Goal: Transaction & Acquisition: Purchase product/service

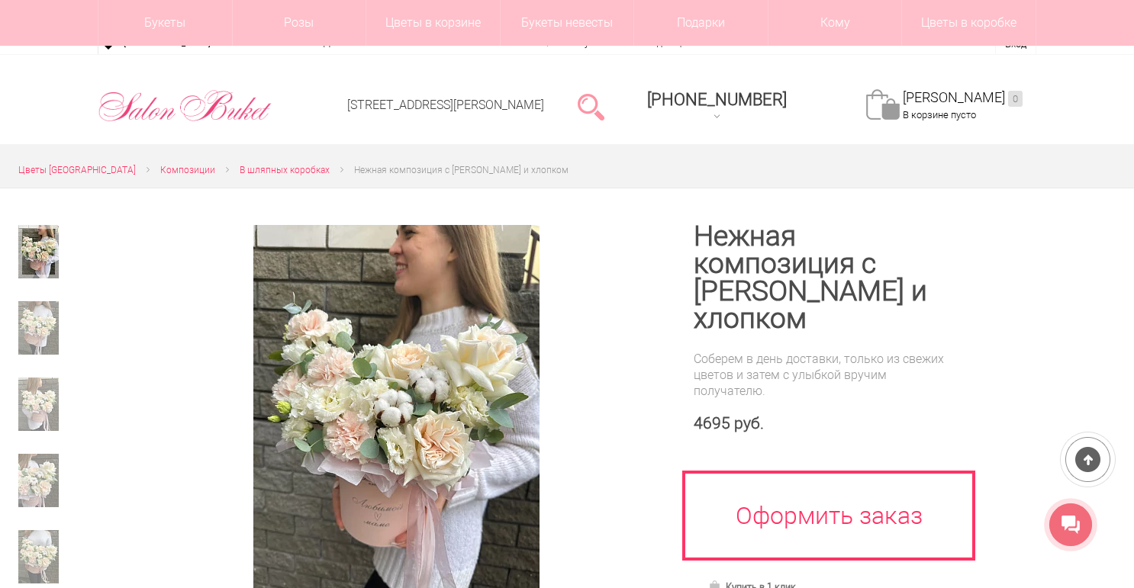
scroll to position [183, 0]
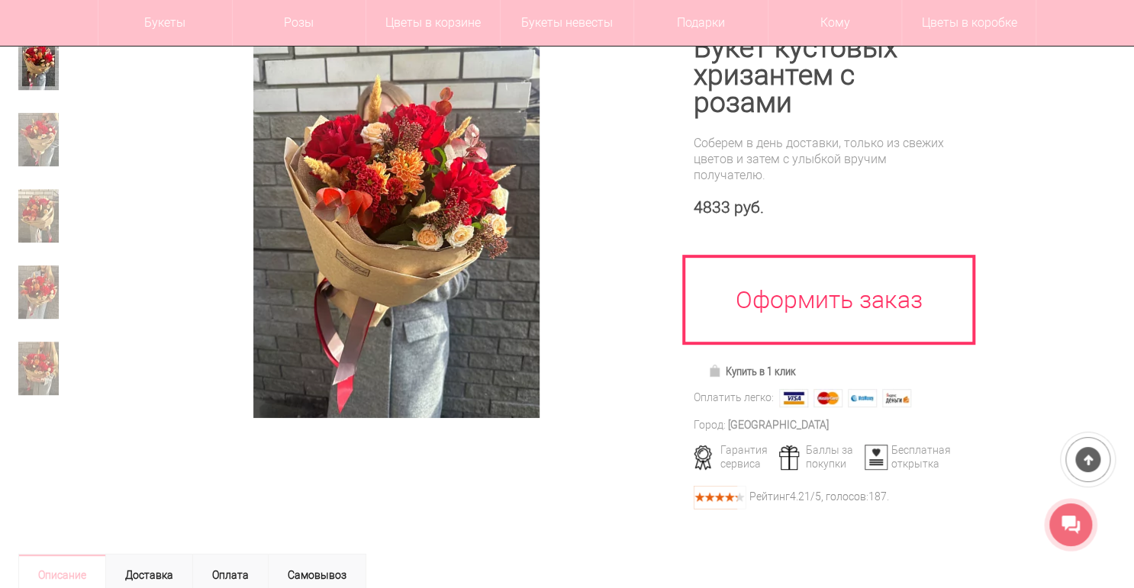
scroll to position [183, 0]
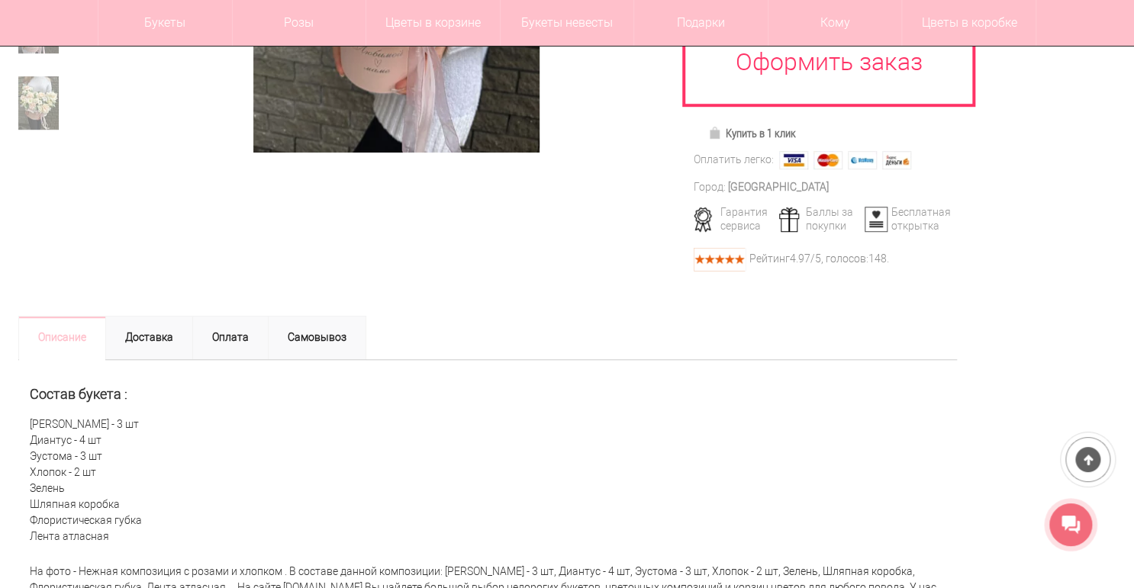
scroll to position [488, 0]
